Goal: Task Accomplishment & Management: Use online tool/utility

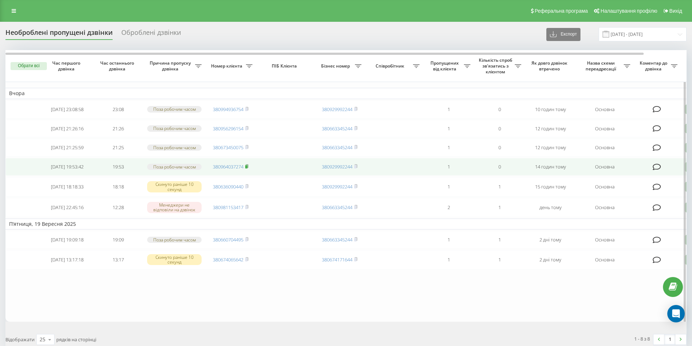
click at [247, 169] on rect at bounding box center [246, 166] width 2 height 3
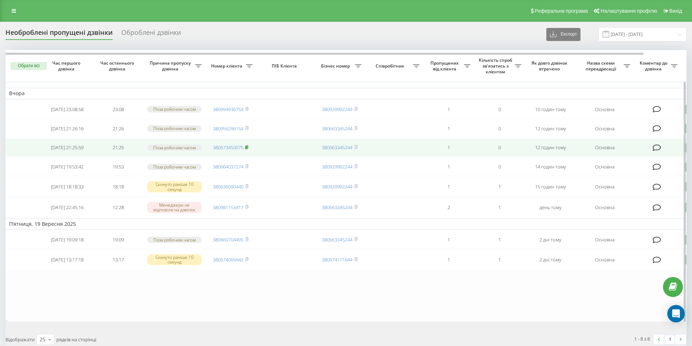
click at [247, 149] on rect at bounding box center [246, 147] width 2 height 3
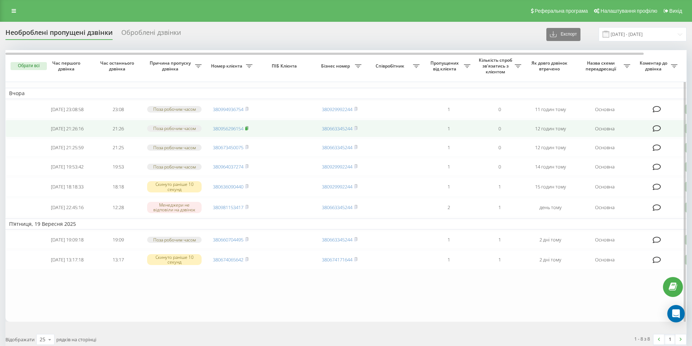
click at [247, 130] on rect at bounding box center [246, 128] width 2 height 3
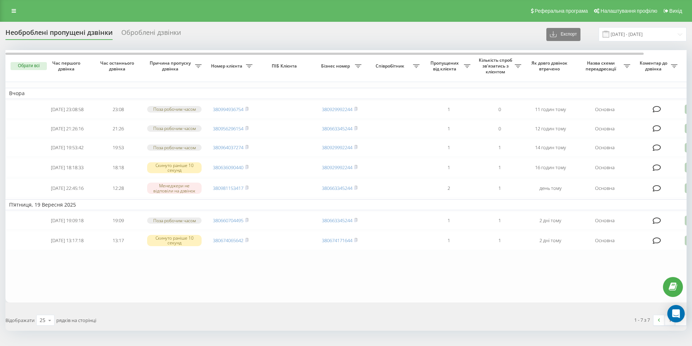
click at [256, 25] on div "Необроблені пропущені дзвінки Оброблені дзвінки Експорт .csv .xlsx 19.09.2025 -…" at bounding box center [346, 194] width 692 height 344
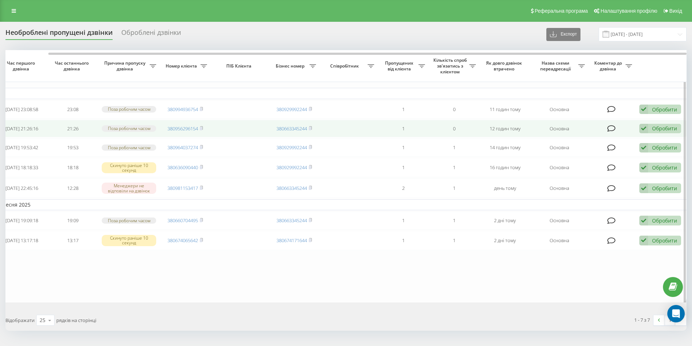
click at [655, 132] on div "Обробити" at bounding box center [664, 128] width 25 height 7
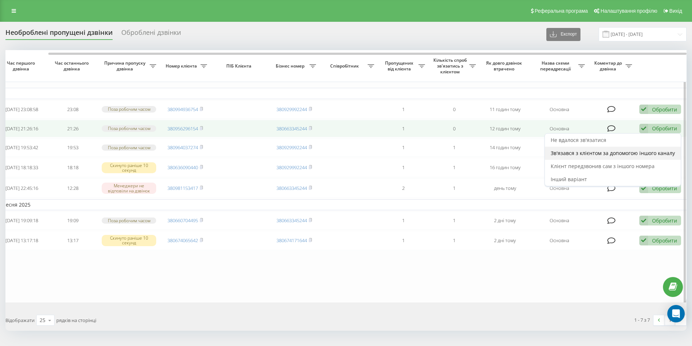
click at [599, 157] on span "Зв'язався з клієнтом за допомогою іншого каналу" at bounding box center [613, 153] width 124 height 7
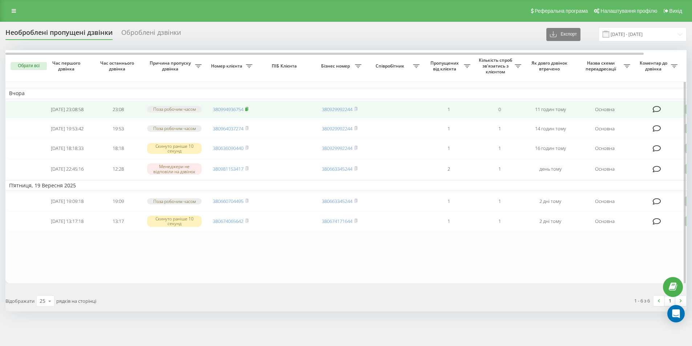
click at [247, 110] on rect at bounding box center [246, 109] width 2 height 3
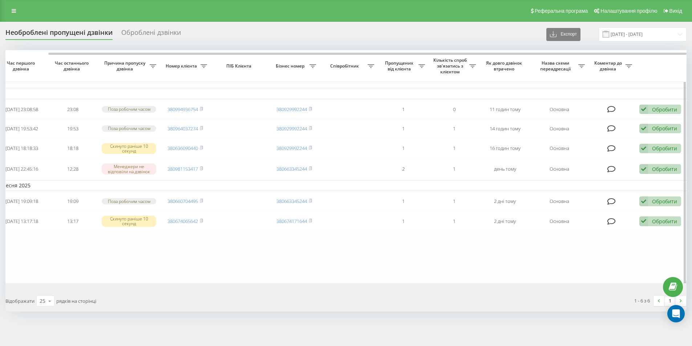
scroll to position [0, 0]
